Goal: Task Accomplishment & Management: Manage account settings

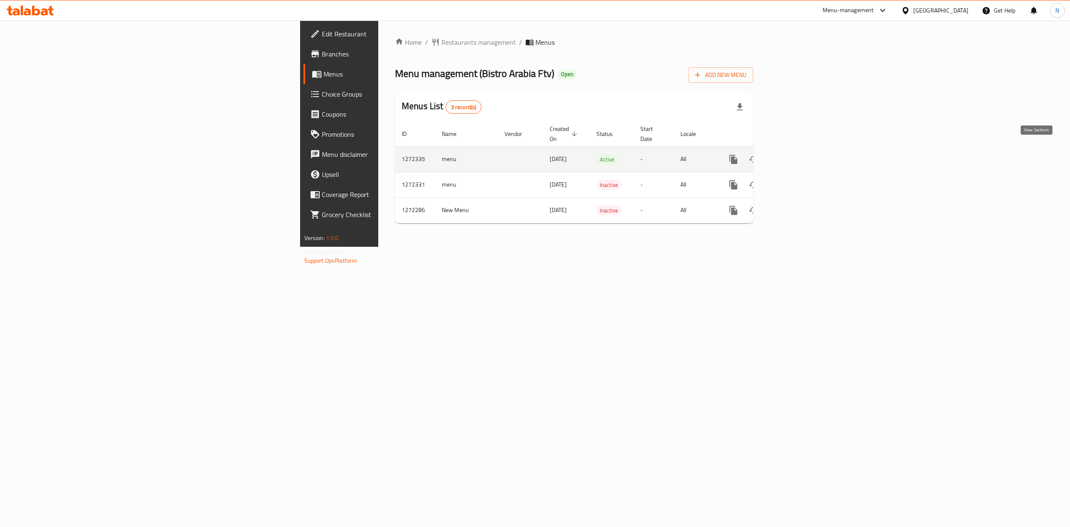
click at [799, 156] on icon "enhanced table" at bounding box center [794, 159] width 10 height 10
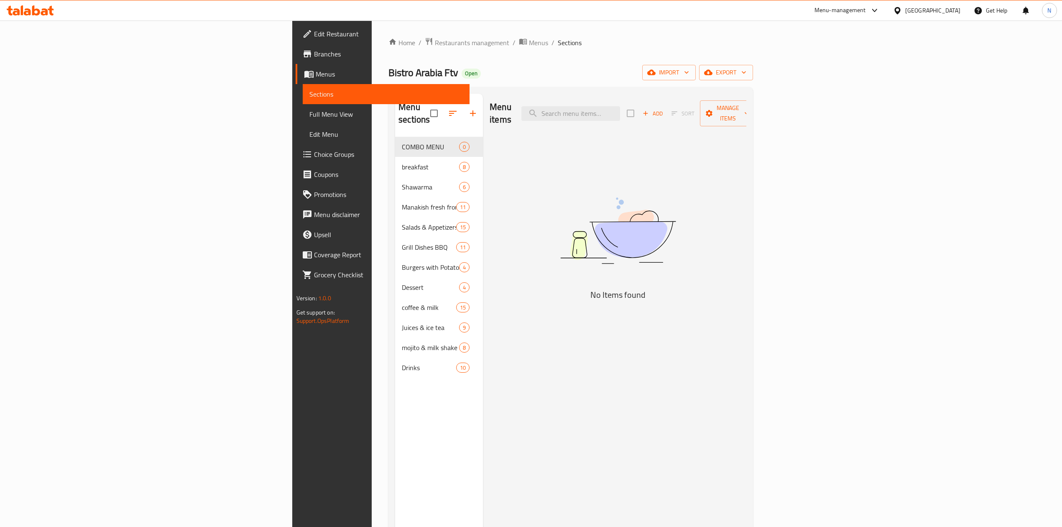
click at [314, 153] on span "Choice Groups" at bounding box center [388, 154] width 149 height 10
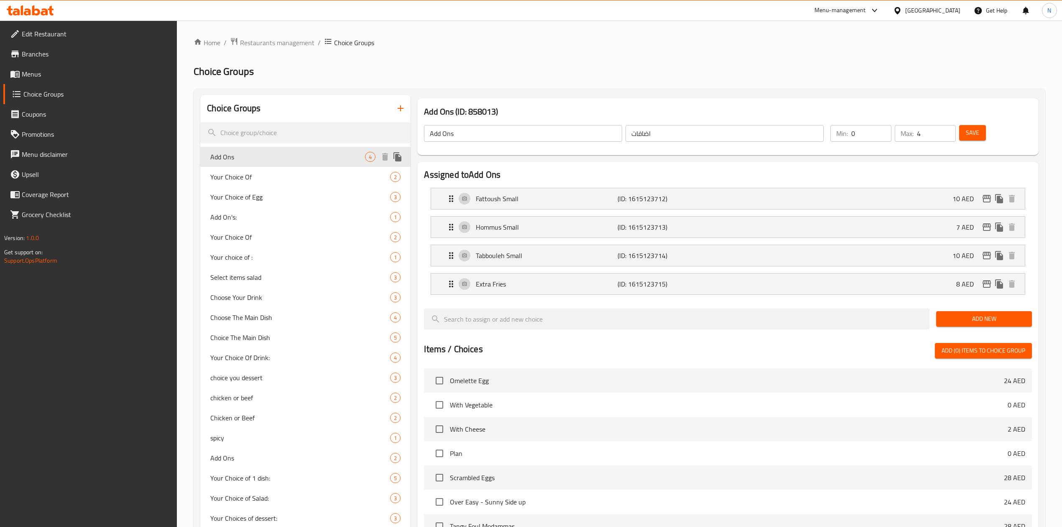
click at [330, 159] on span "Add Ons" at bounding box center [287, 157] width 155 height 10
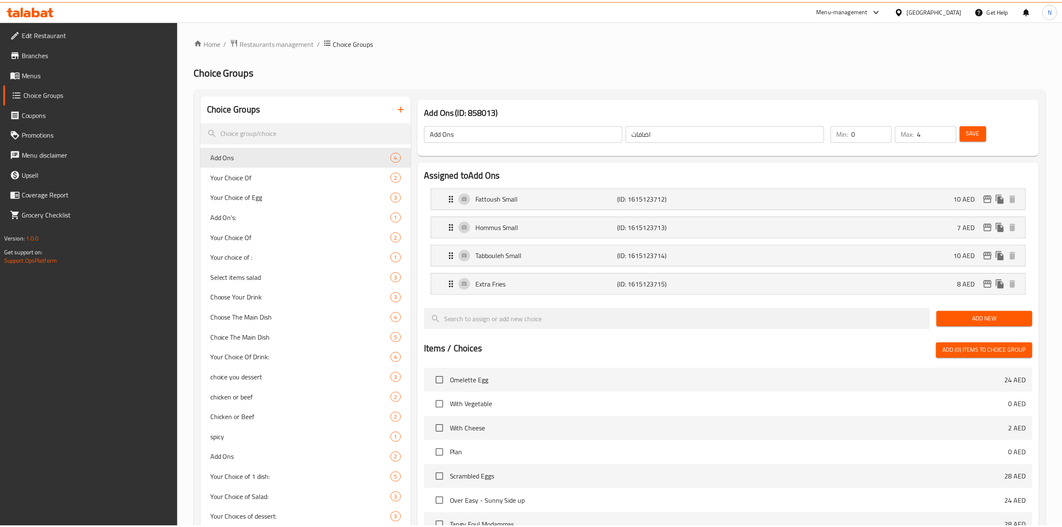
scroll to position [248, 0]
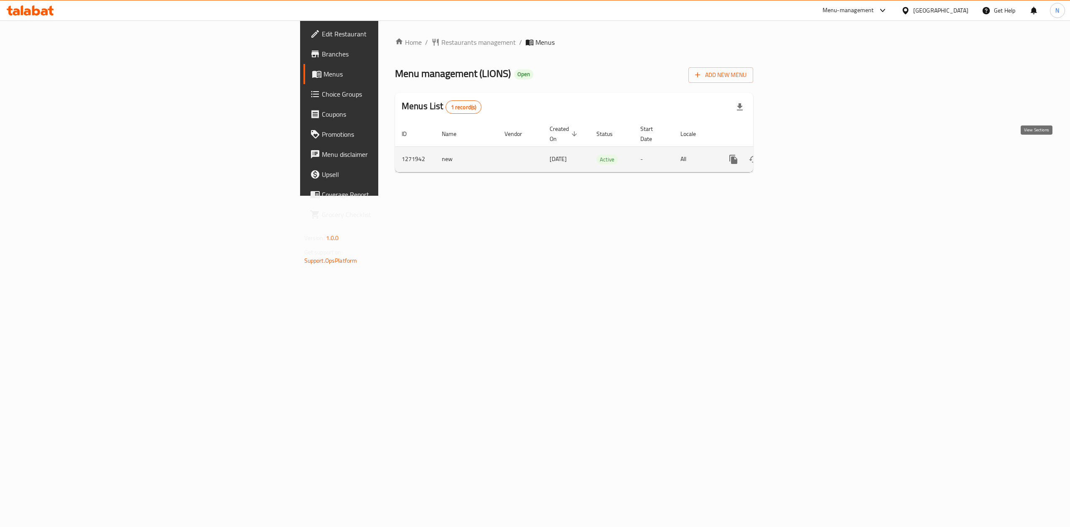
click at [799, 154] on icon "enhanced table" at bounding box center [794, 159] width 10 height 10
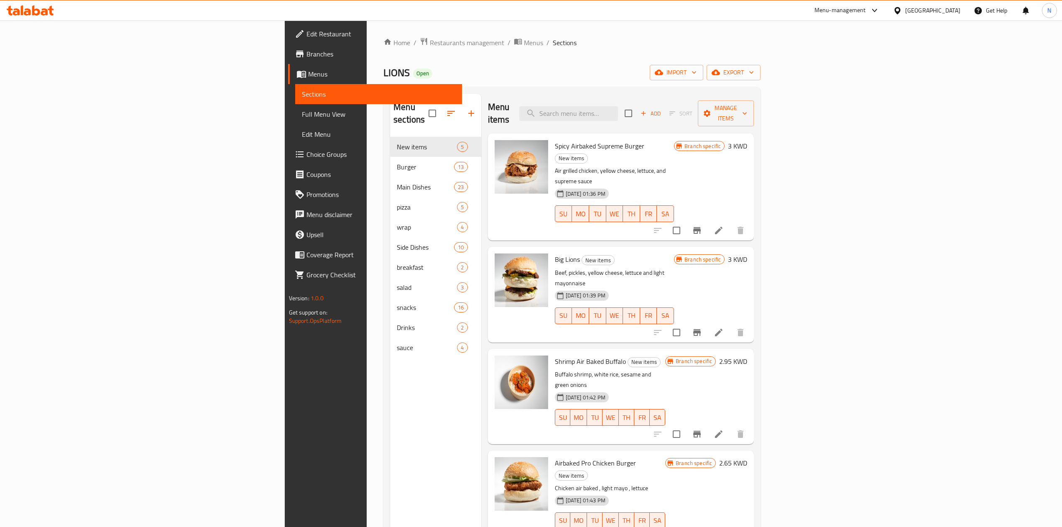
click at [306, 153] on span "Choice Groups" at bounding box center [380, 154] width 149 height 10
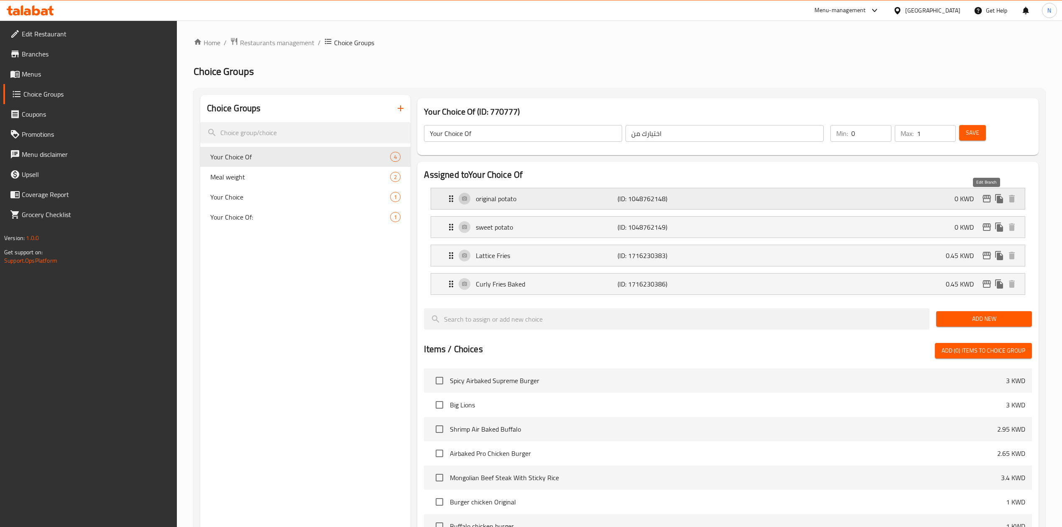
click at [984, 198] on icon "edit" at bounding box center [987, 199] width 10 height 10
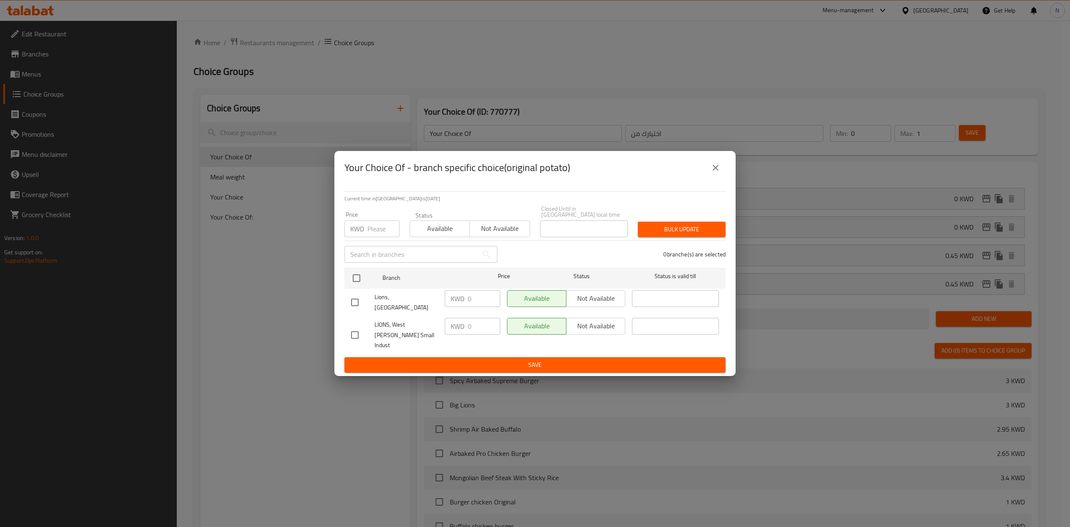
click at [718, 173] on icon "close" at bounding box center [716, 168] width 10 height 10
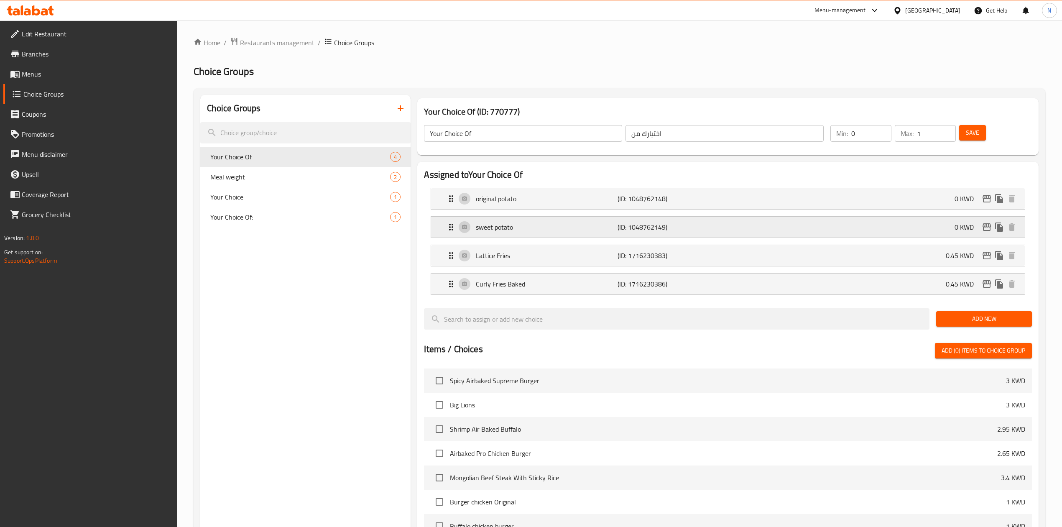
click at [989, 231] on icon "edit" at bounding box center [987, 227] width 8 height 8
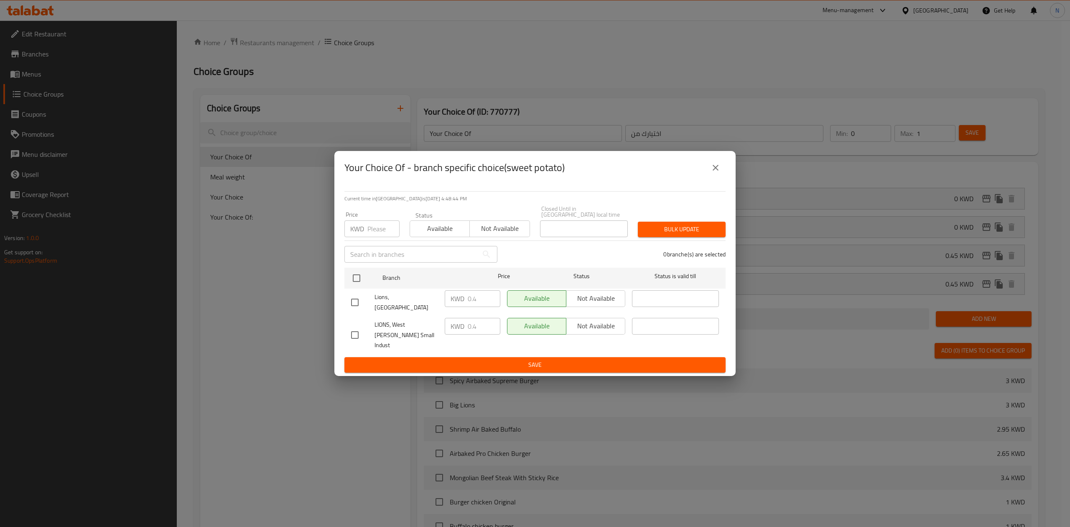
click at [717, 171] on icon "close" at bounding box center [716, 168] width 6 height 6
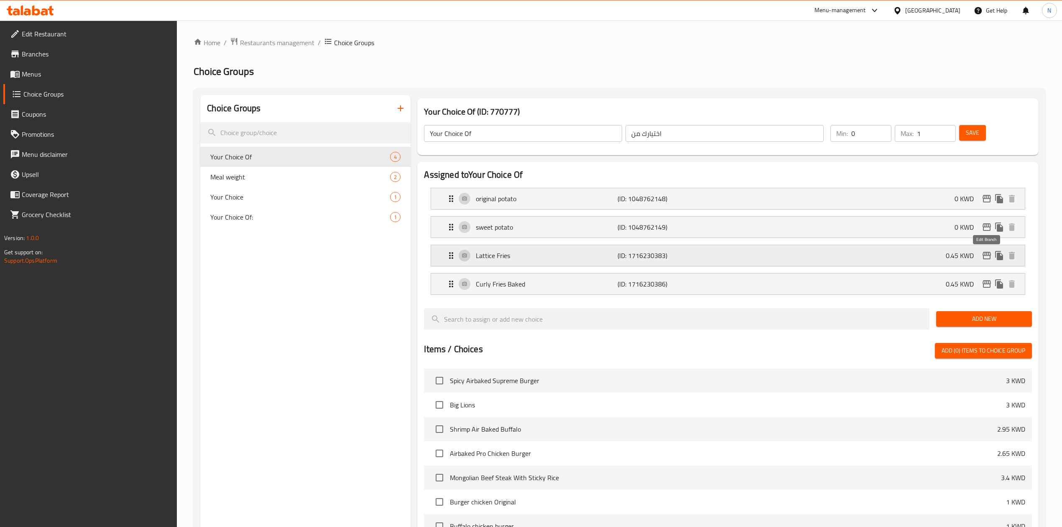
click at [992, 255] on button "edit" at bounding box center [986, 255] width 13 height 13
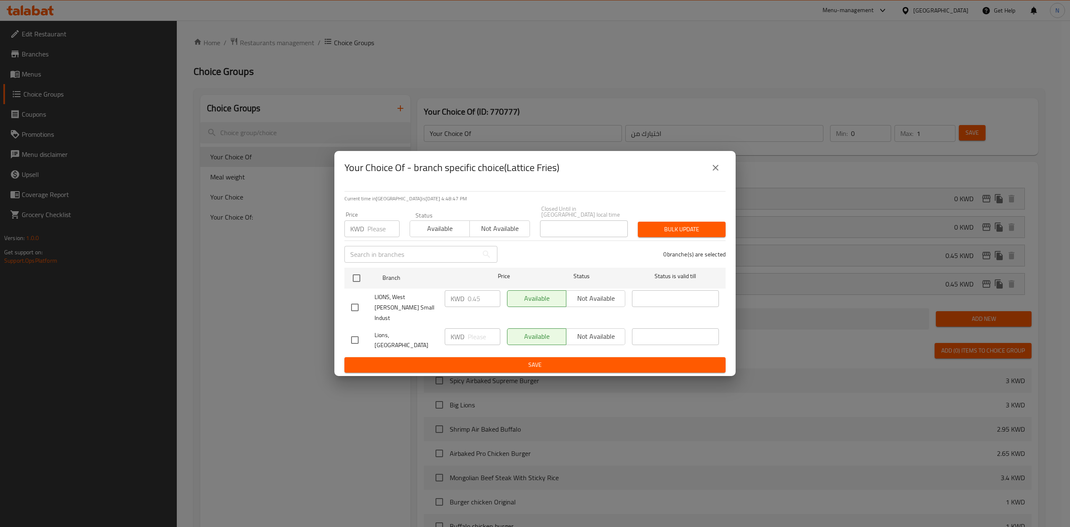
click at [714, 173] on icon "close" at bounding box center [716, 168] width 10 height 10
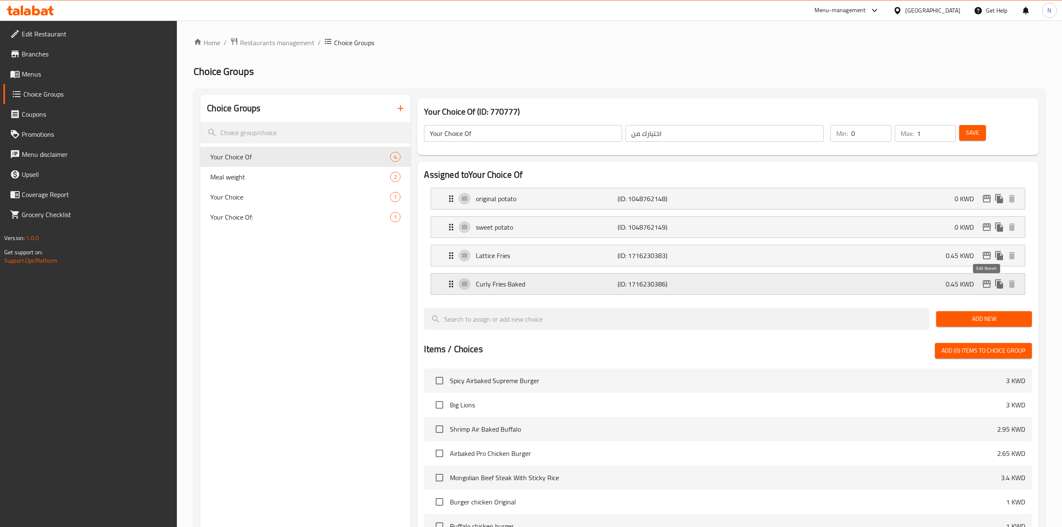
click at [988, 289] on icon "edit" at bounding box center [987, 284] width 10 height 10
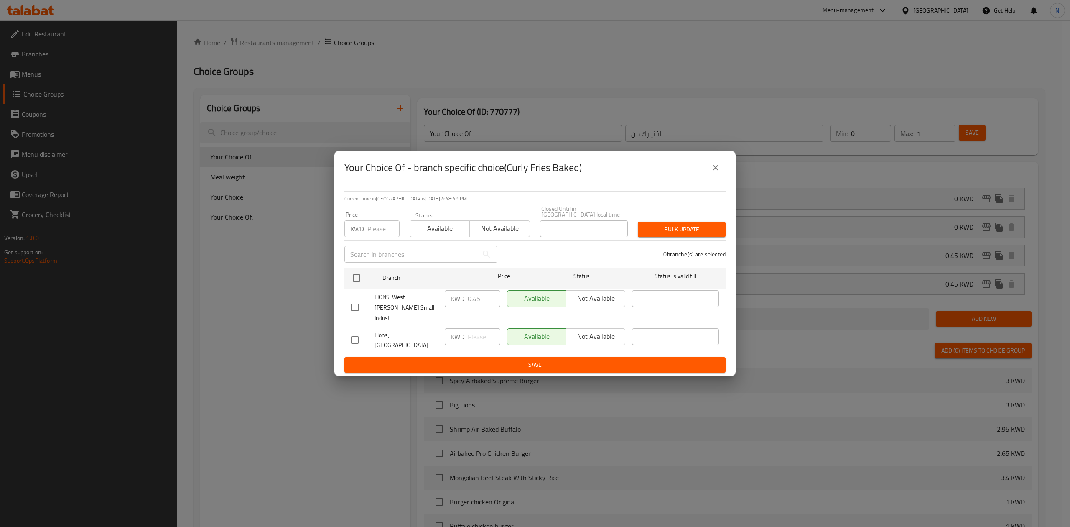
click at [716, 171] on icon "close" at bounding box center [716, 168] width 6 height 6
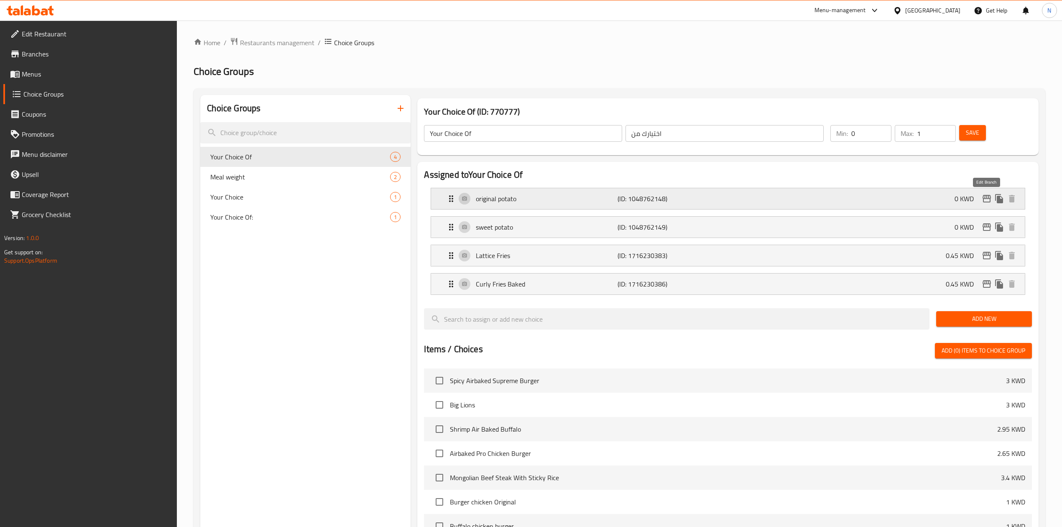
click at [982, 197] on icon "edit" at bounding box center [987, 199] width 10 height 10
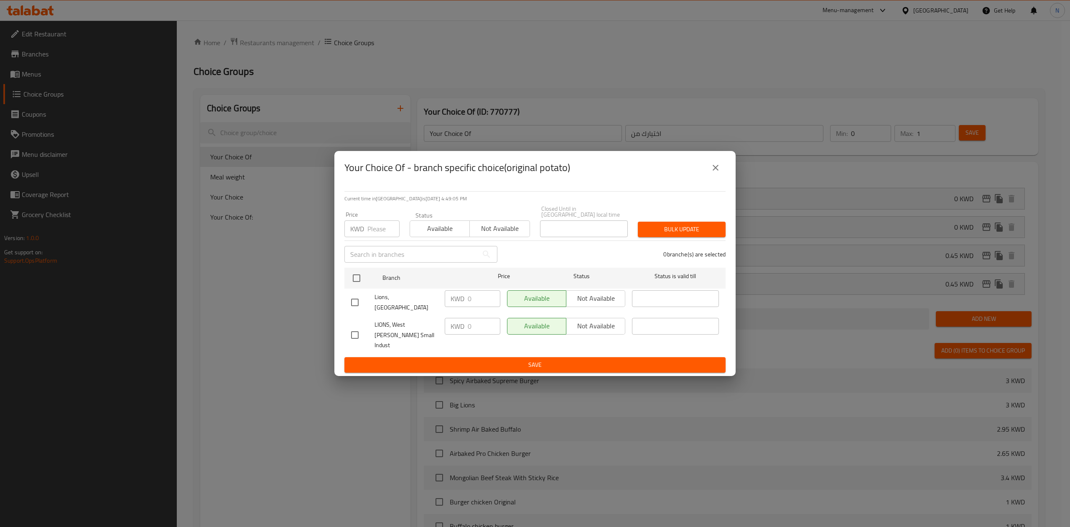
click at [722, 178] on button "close" at bounding box center [716, 168] width 20 height 20
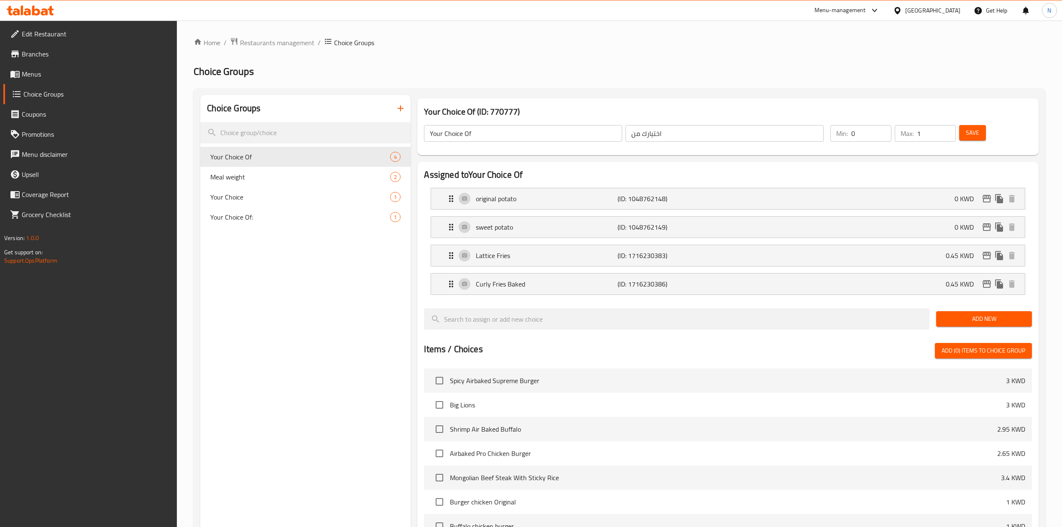
click at [97, 84] on link "Choice Groups" at bounding box center [90, 94] width 174 height 20
click at [97, 69] on span "Menus" at bounding box center [96, 74] width 149 height 10
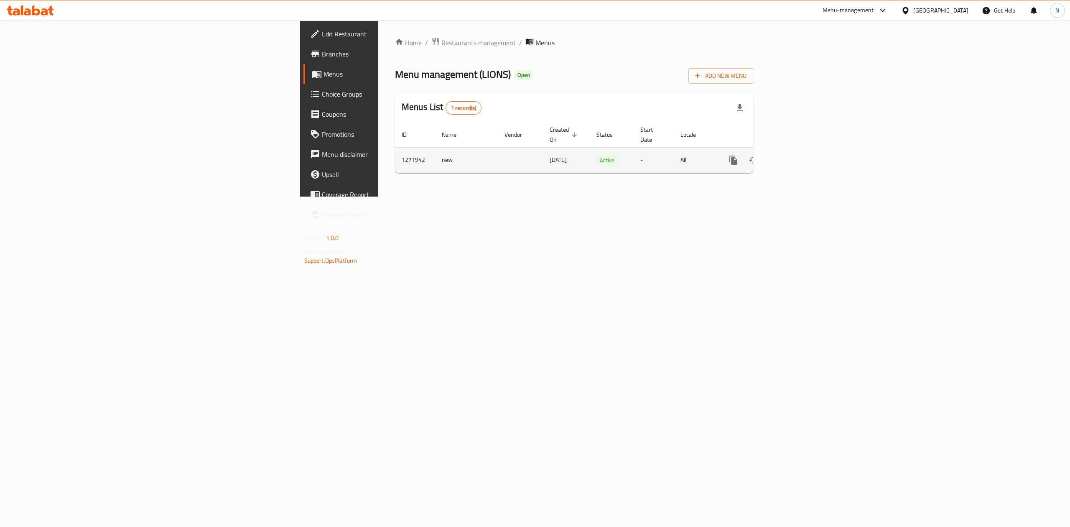
click at [811, 158] on td "enhanced table" at bounding box center [764, 160] width 94 height 26
click at [804, 156] on link "enhanced table" at bounding box center [794, 160] width 20 height 20
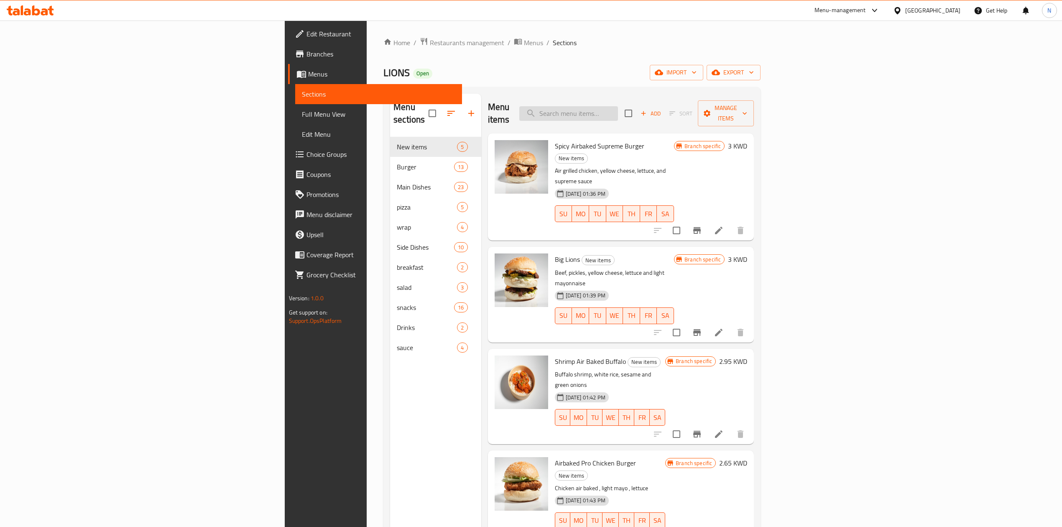
click at [618, 106] on input "search" at bounding box center [568, 113] width 99 height 15
click at [618, 107] on input "search" at bounding box center [568, 113] width 99 height 15
paste input "Quesadilla beef"
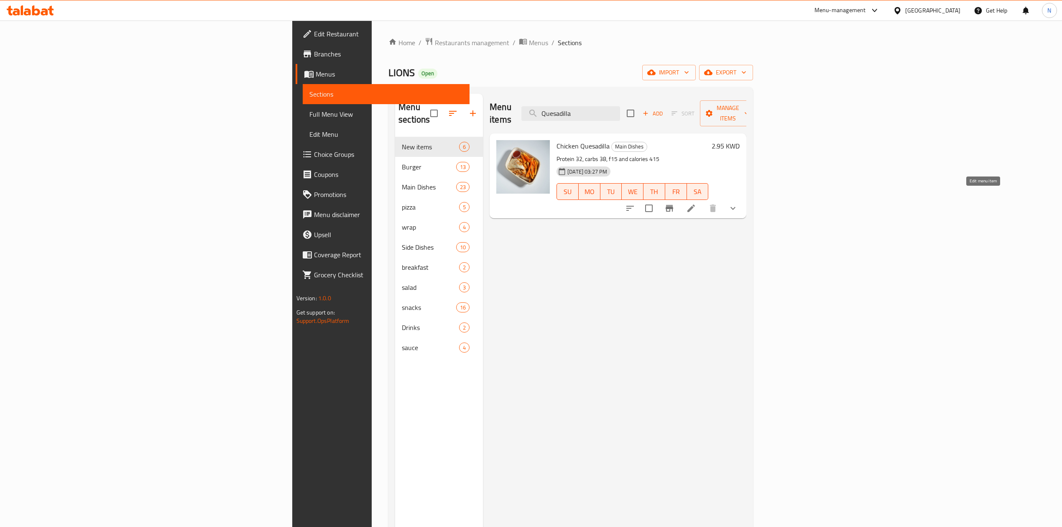
type input "Quesadilla"
click at [695, 204] on icon at bounding box center [691, 208] width 8 height 8
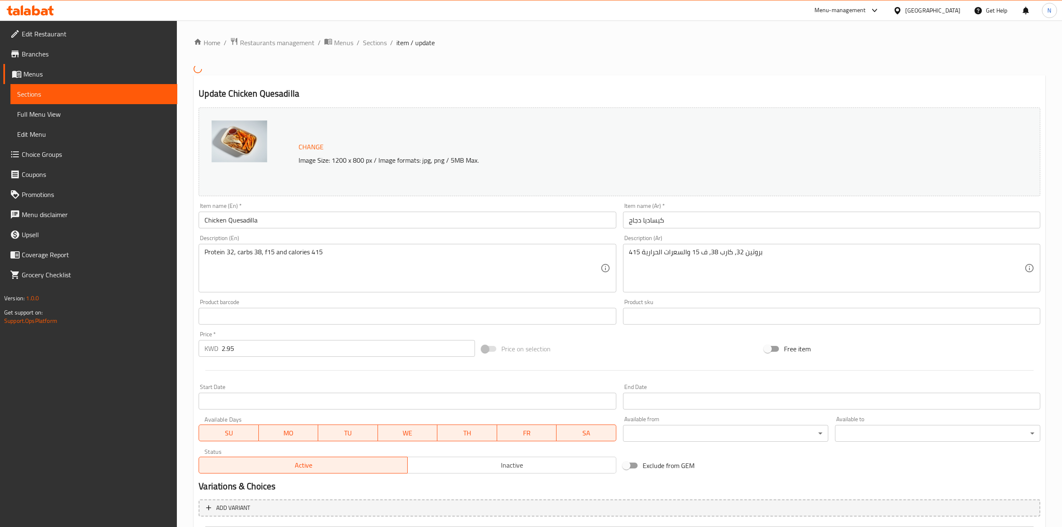
click at [372, 251] on textarea "Protein 32, carbs 38, f15 and calories 415" at bounding box center [402, 268] width 396 height 40
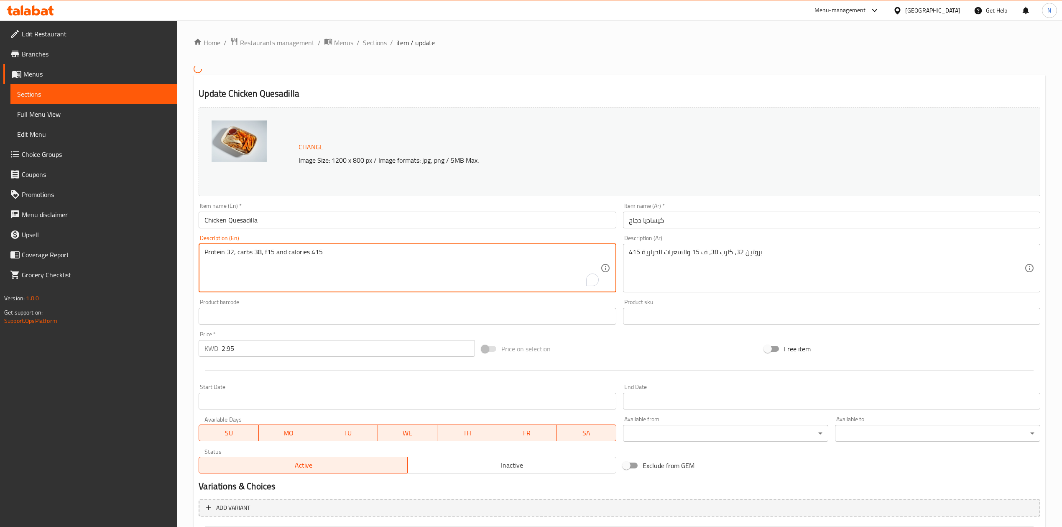
click at [372, 251] on textarea "Protein 32, carbs 38, f15 and calories 415" at bounding box center [402, 268] width 396 height 40
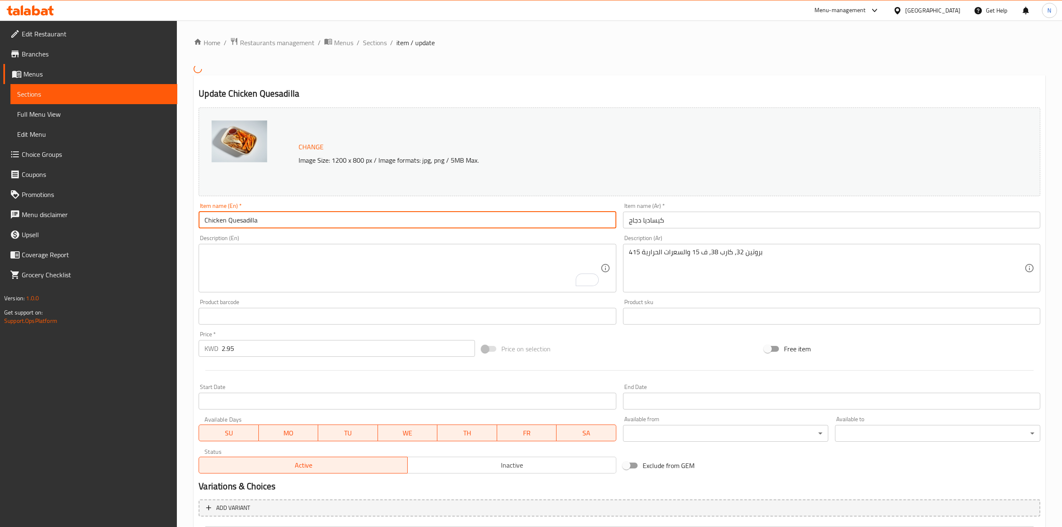
click at [208, 221] on input "Chicken Quesadilla" at bounding box center [407, 220] width 417 height 17
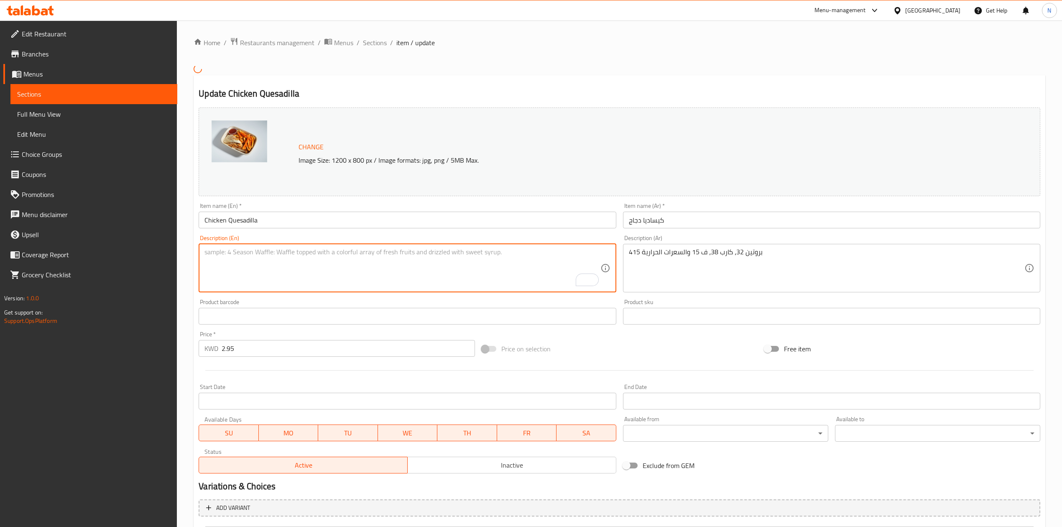
click at [228, 254] on textarea "To enrich screen reader interactions, please activate Accessibility in Grammarl…" at bounding box center [402, 268] width 396 height 40
paste textarea "Chicken"
click at [462, 281] on textarea "Chicken" at bounding box center [402, 268] width 396 height 40
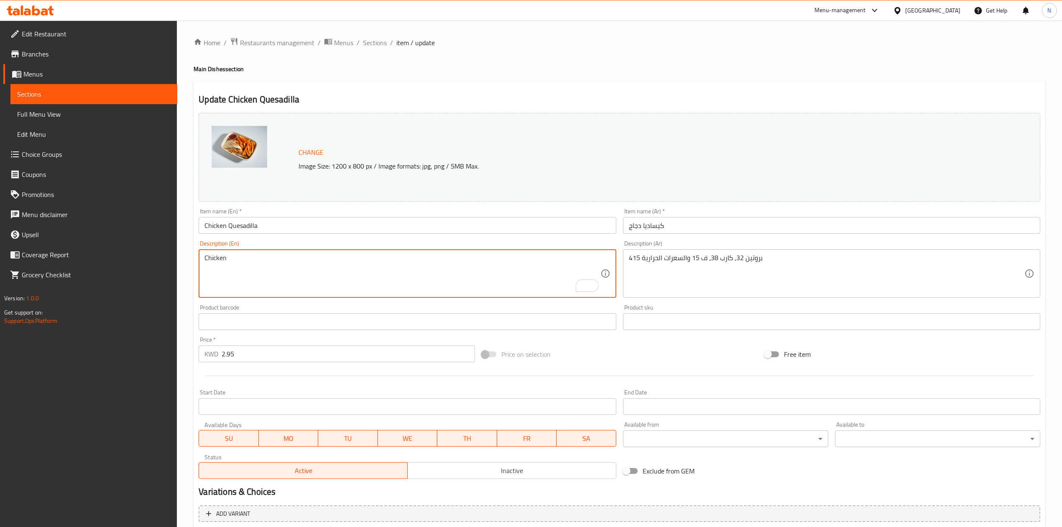
type textarea "Chicken"
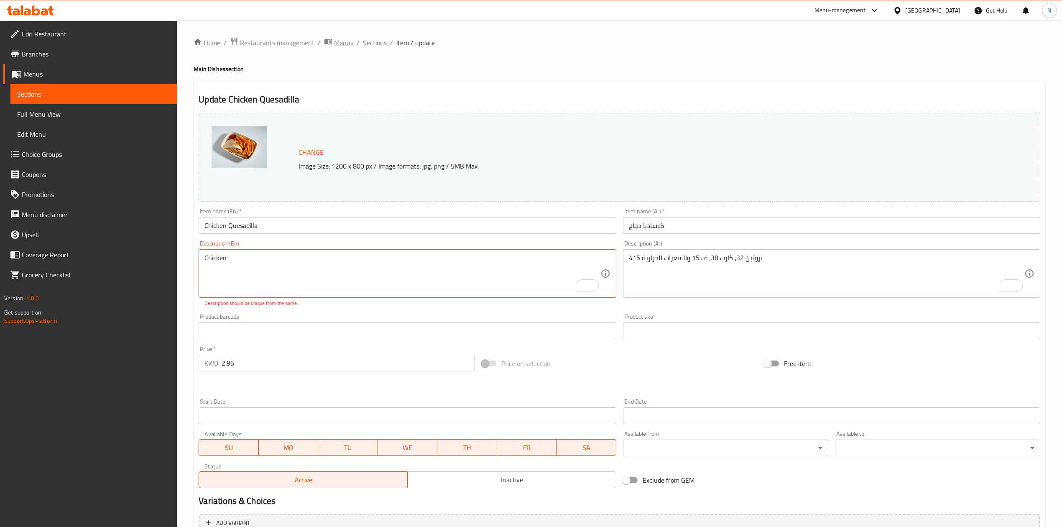
click at [340, 48] on span "Menus" at bounding box center [343, 43] width 19 height 10
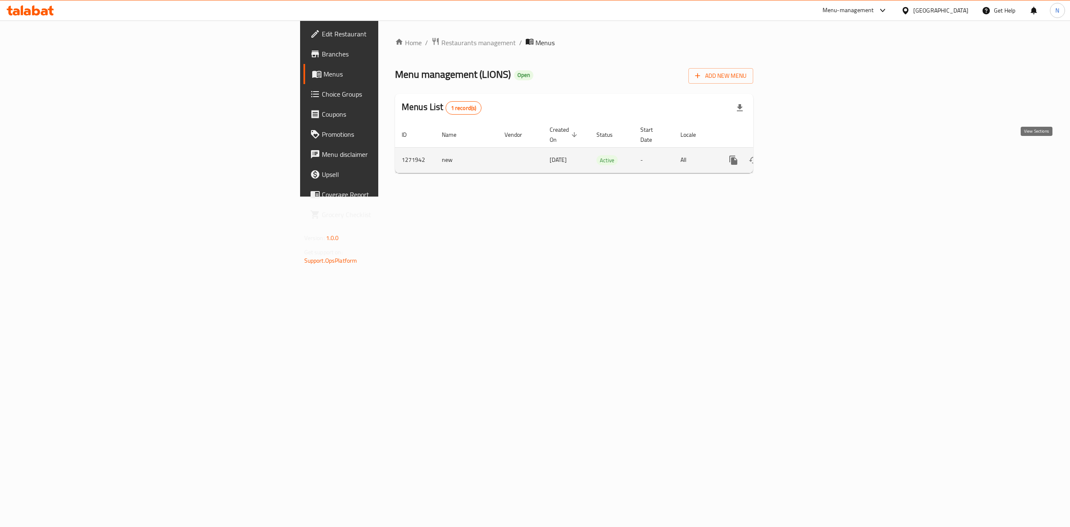
click at [804, 157] on link "enhanced table" at bounding box center [794, 160] width 20 height 20
